Goal: Check status: Check status

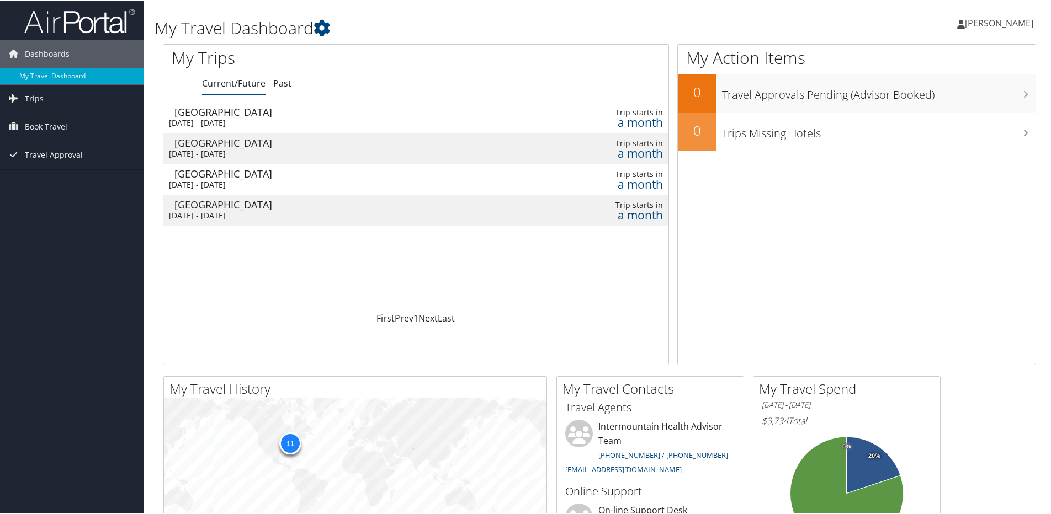
click at [152, 280] on div "My Travel Dashboard [PERSON_NAME] [PERSON_NAME] My Settings Travel Agency Conta…" at bounding box center [599, 417] width 912 height 834
click at [52, 101] on link "Trips" at bounding box center [71, 98] width 143 height 28
click at [62, 120] on link "Current/Future Trips" at bounding box center [71, 119] width 143 height 17
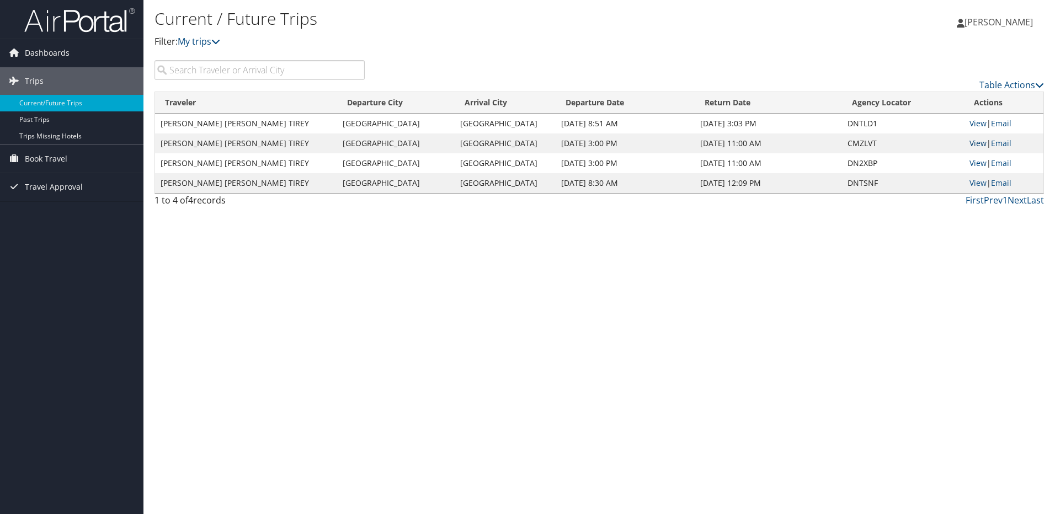
click at [971, 143] on link "View" at bounding box center [978, 143] width 17 height 10
click at [972, 163] on link "View" at bounding box center [978, 163] width 17 height 10
click at [971, 143] on link "View" at bounding box center [978, 143] width 17 height 10
click at [54, 159] on span "Book Travel" at bounding box center [46, 159] width 42 height 28
click at [61, 213] on link "Book/Manage Online Trips" at bounding box center [71, 214] width 143 height 17
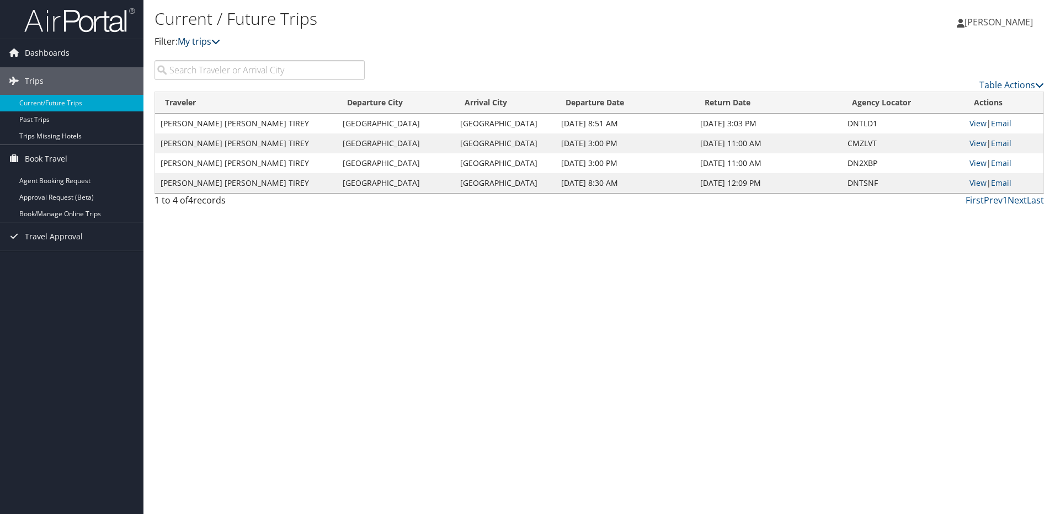
click at [211, 41] on link "My trips" at bounding box center [199, 41] width 42 height 12
click at [562, 28] on h1 "Current / Future Trips" at bounding box center [451, 18] width 593 height 23
click at [1029, 83] on link "Table Actions" at bounding box center [1012, 85] width 65 height 12
click at [876, 43] on div at bounding box center [527, 257] width 1055 height 514
click at [741, 384] on div "Current / Future Trips Filter: My trips Matthew Tirey Matthew Tirey My Settings…" at bounding box center [599, 257] width 912 height 514
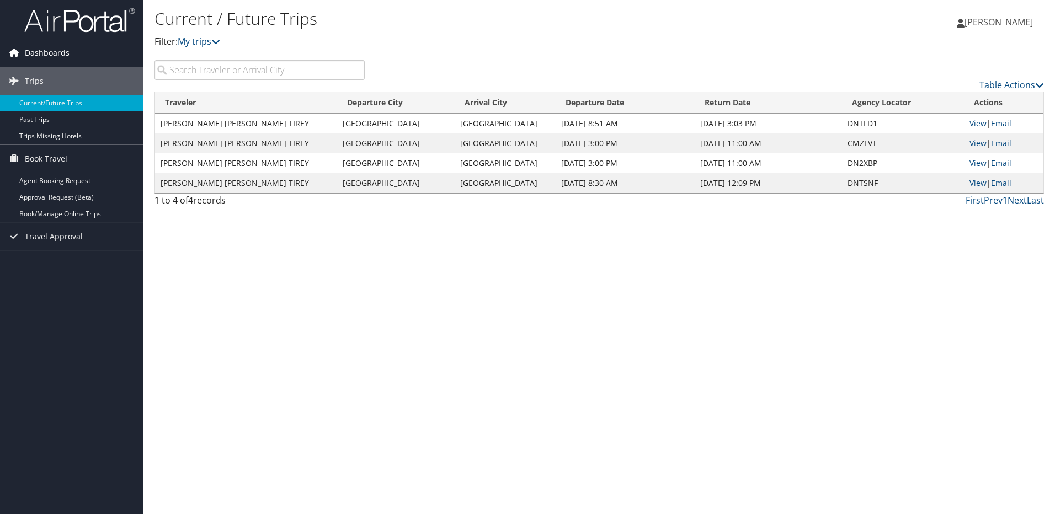
drag, startPoint x: 61, startPoint y: 54, endPoint x: 66, endPoint y: 55, distance: 5.6
click at [61, 54] on span "Dashboards" at bounding box center [47, 53] width 45 height 28
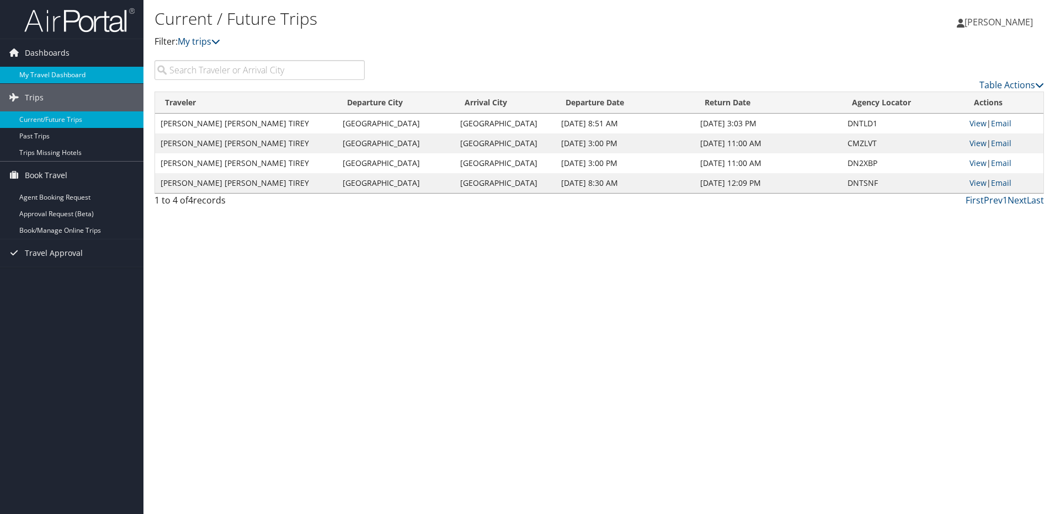
click at [87, 73] on link "My Travel Dashboard" at bounding box center [71, 75] width 143 height 17
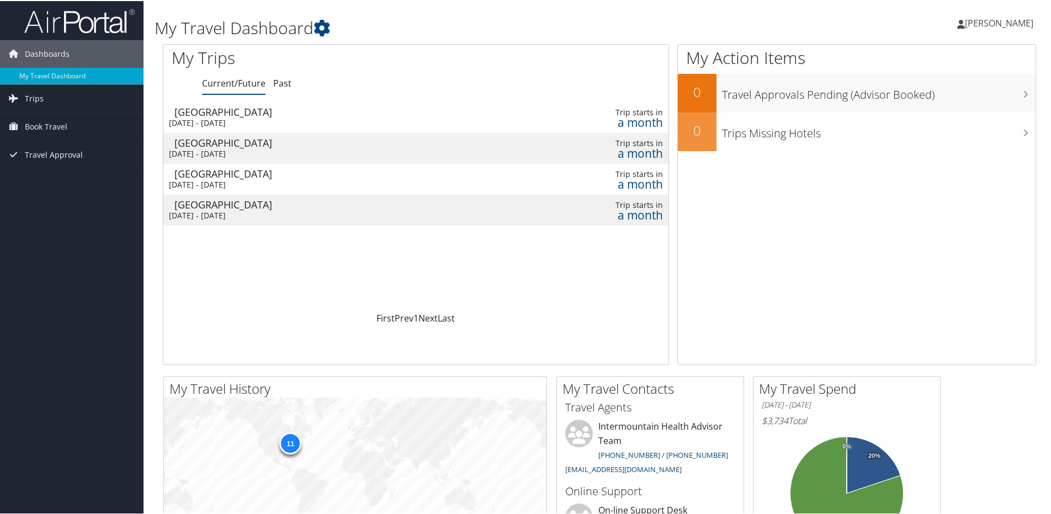
click at [302, 143] on div "[GEOGRAPHIC_DATA]" at bounding box center [336, 142] width 324 height 10
click at [461, 174] on div "San Francisco" at bounding box center [336, 173] width 324 height 10
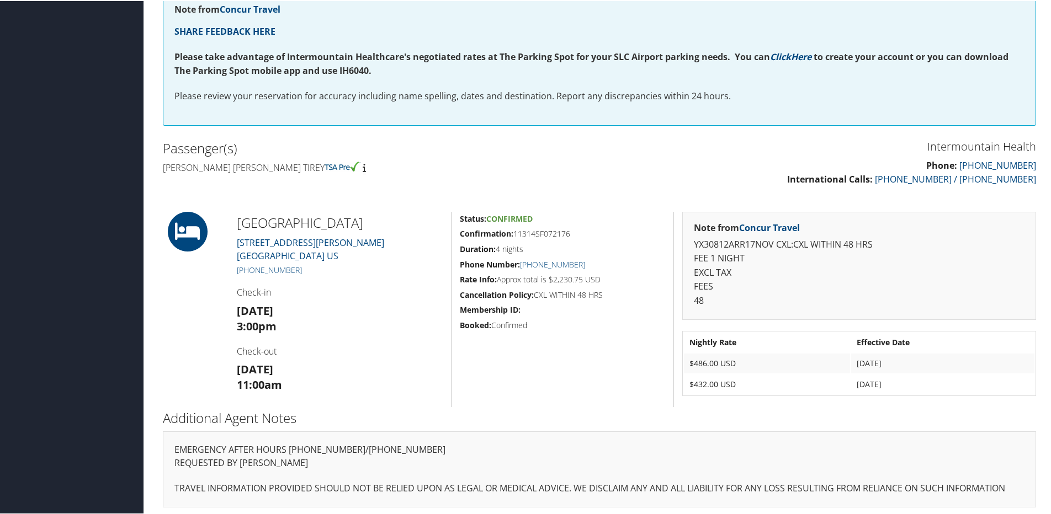
scroll to position [236, 0]
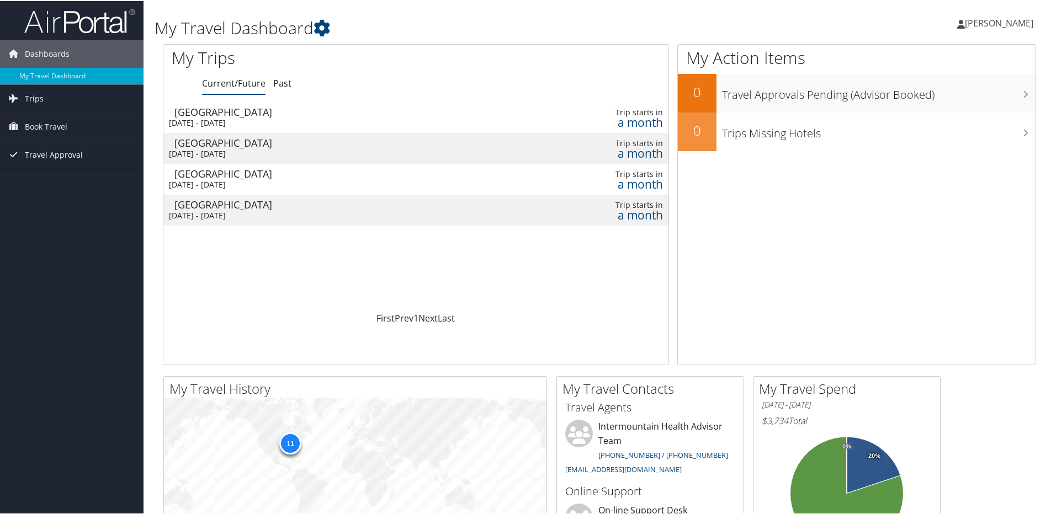
click at [323, 145] on div "[GEOGRAPHIC_DATA]" at bounding box center [336, 142] width 324 height 10
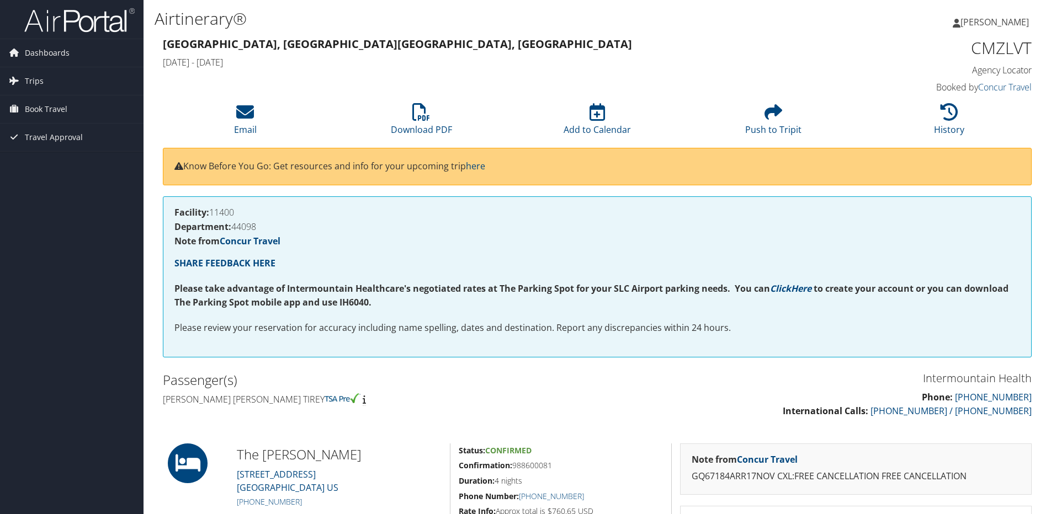
scroll to position [233, 0]
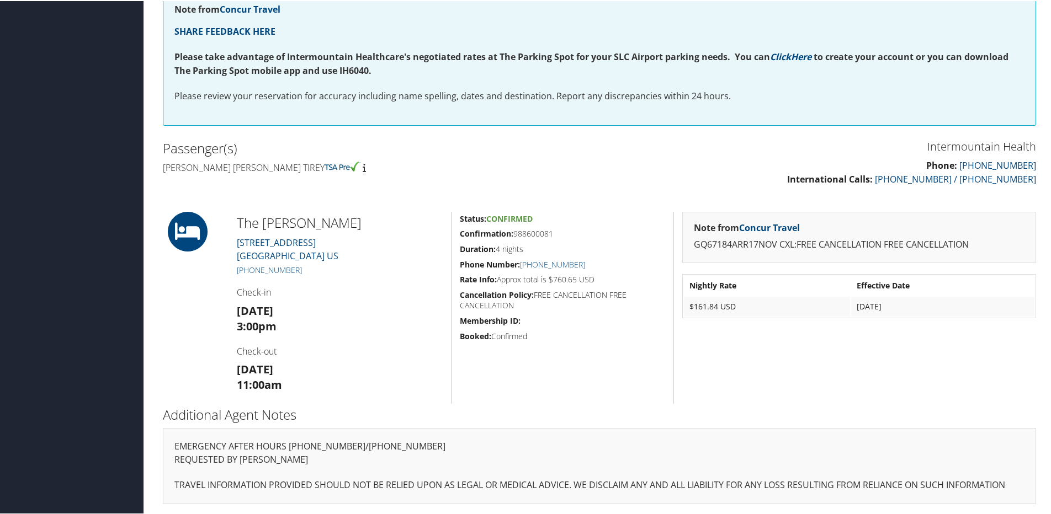
click at [600, 393] on div "Status: Confirmed Confirmation: 988600081 Duration: 4 nights Phone Number: [PHO…" at bounding box center [562, 307] width 222 height 192
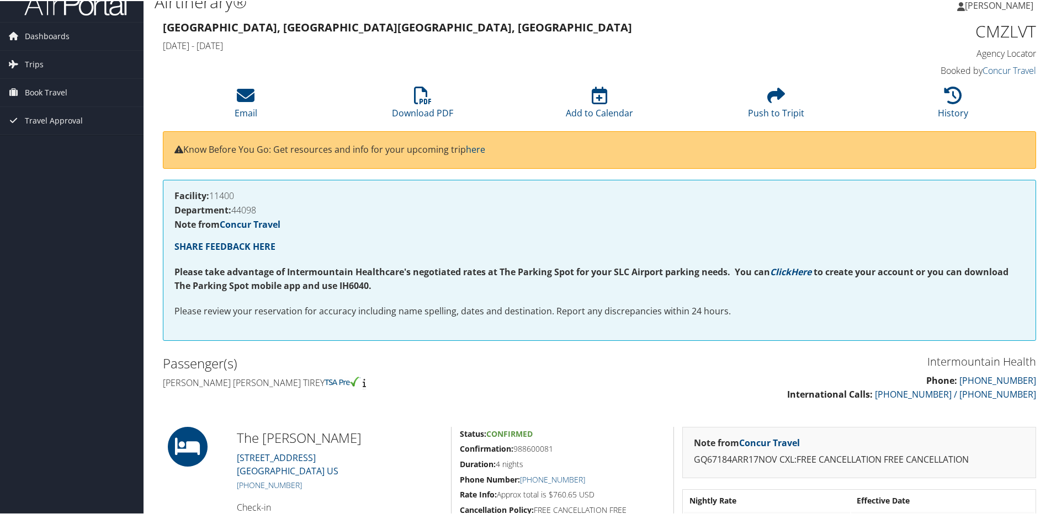
scroll to position [0, 0]
